Goal: Find specific page/section: Find specific page/section

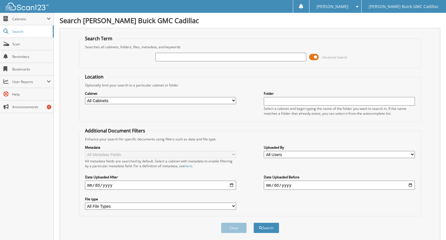
click at [187, 58] on input "text" at bounding box center [230, 57] width 151 height 9
type input "6085800"
click at [254, 223] on button "Search" at bounding box center [267, 228] width 26 height 11
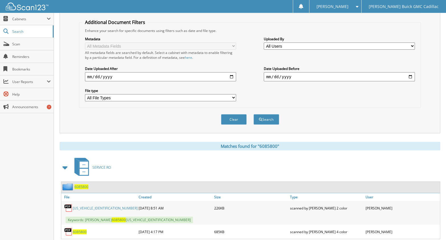
scroll to position [125, 0]
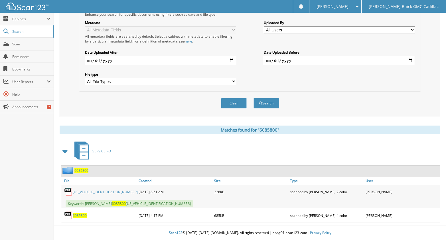
click at [83, 170] on span "6085800" at bounding box center [81, 170] width 14 height 5
